Goal: Task Accomplishment & Management: Use online tool/utility

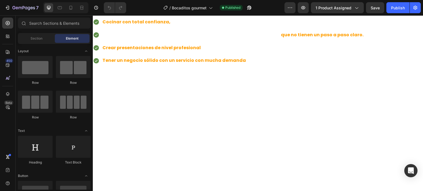
scroll to position [186, 0]
click at [69, 8] on icon at bounding box center [71, 8] width 6 height 6
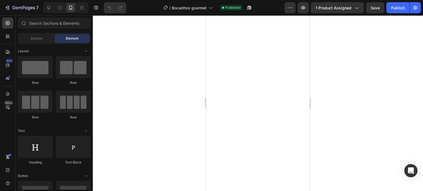
scroll to position [981, 0]
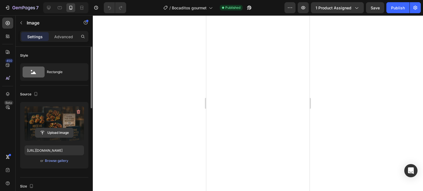
click at [53, 131] on input "file" at bounding box center [54, 132] width 38 height 9
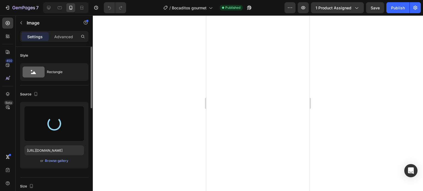
type input "[URL][DOMAIN_NAME]"
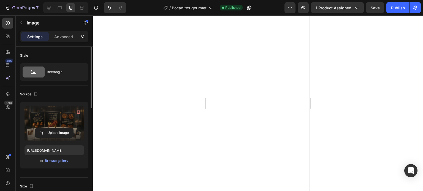
scroll to position [942, 0]
click at [400, 8] on div "Publish" at bounding box center [398, 8] width 14 height 6
